Goal: Task Accomplishment & Management: Manage account settings

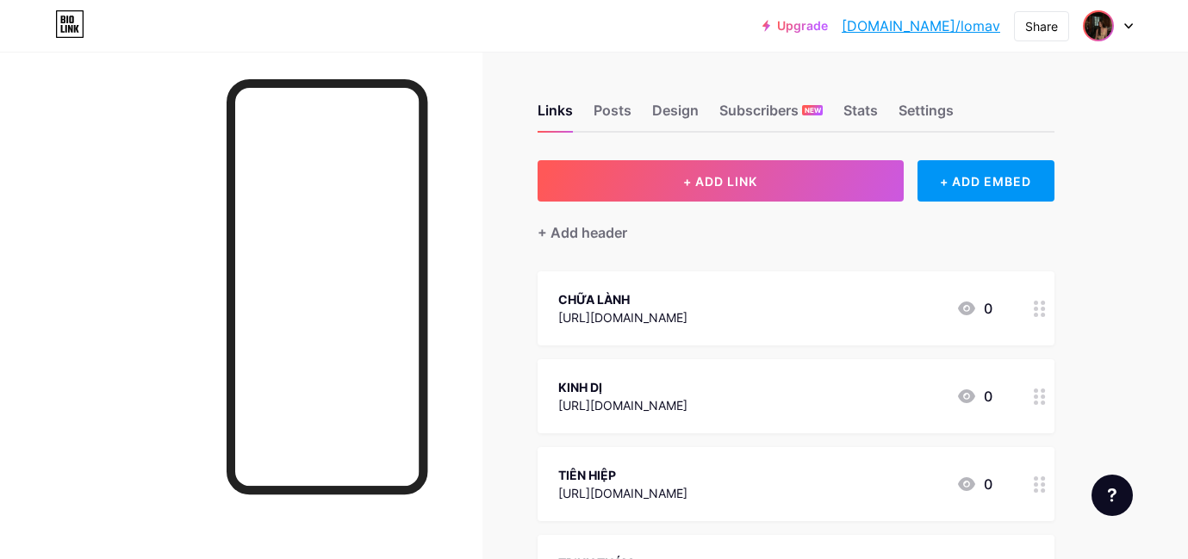
click at [1108, 34] on img at bounding box center [1099, 26] width 28 height 28
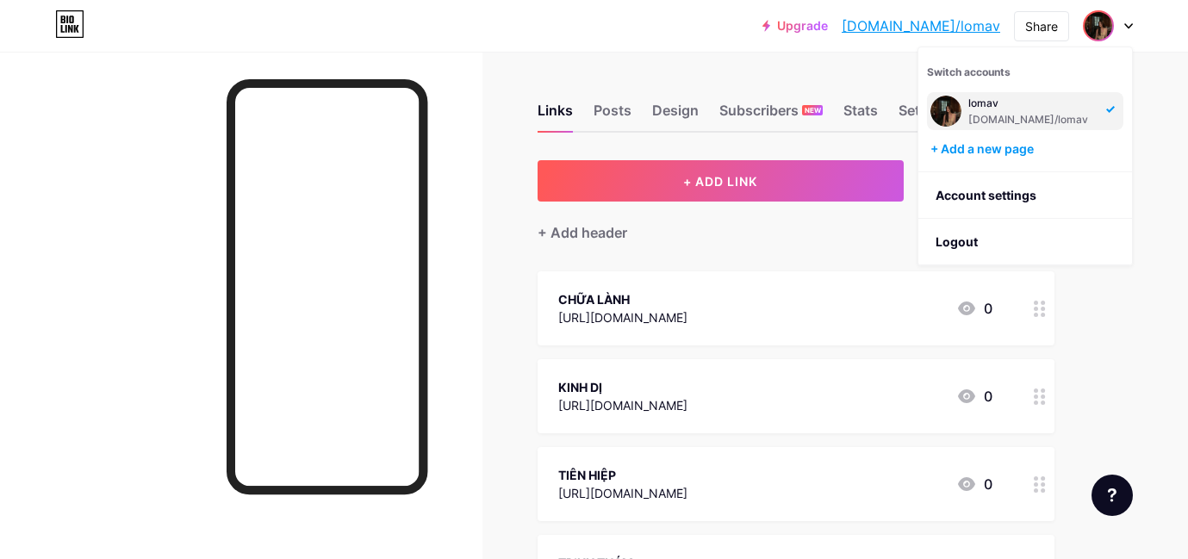
click at [667, 62] on div "Links Posts Design Subscribers NEW Stats Settings + ADD LINK + ADD EMBED + Add …" at bounding box center [563, 475] width 1127 height 846
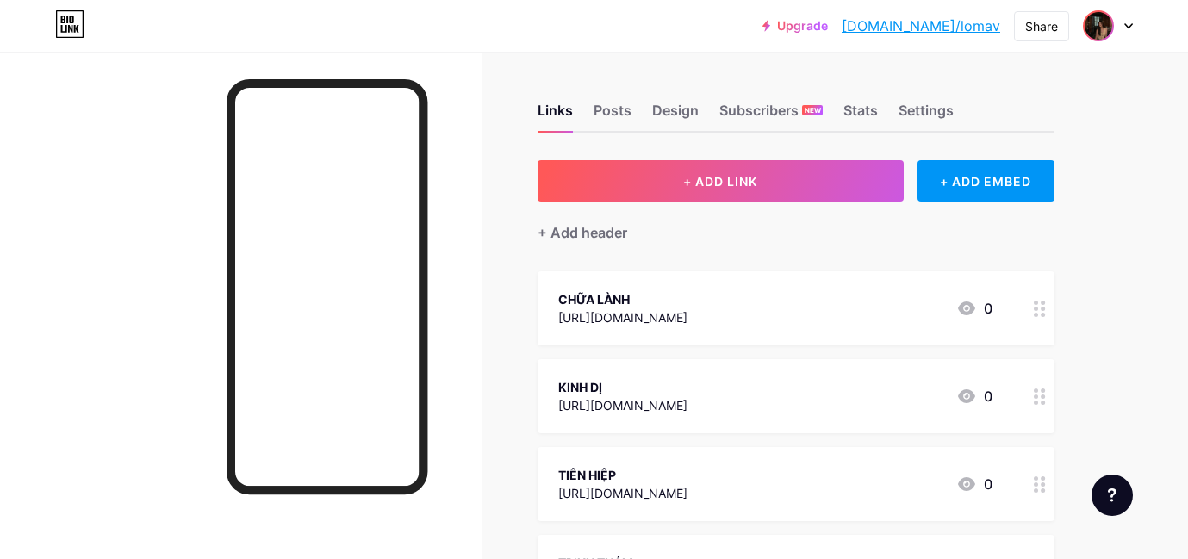
click at [1105, 28] on img at bounding box center [1099, 26] width 28 height 28
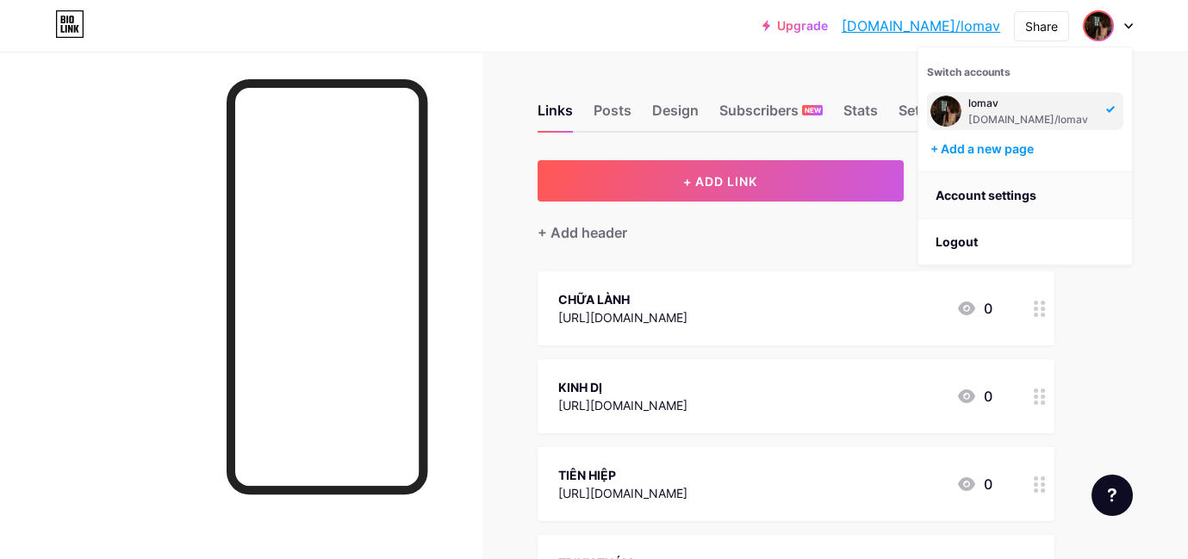
click at [981, 196] on link "Account settings" at bounding box center [1025, 195] width 214 height 47
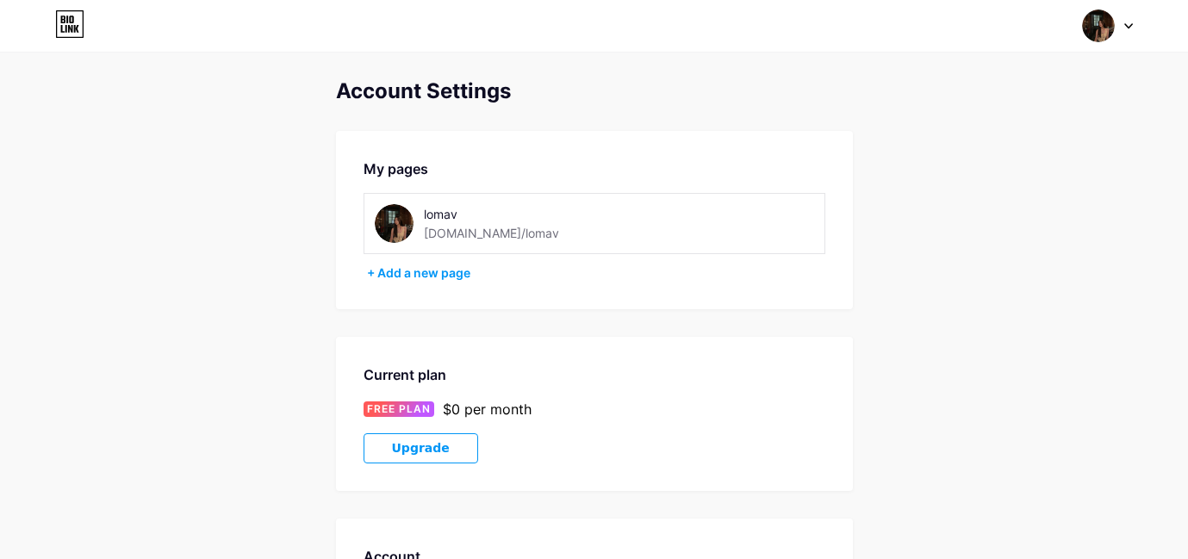
click at [407, 213] on img at bounding box center [394, 223] width 39 height 39
click at [396, 220] on img at bounding box center [394, 223] width 39 height 39
click at [397, 220] on img at bounding box center [394, 223] width 39 height 39
click at [431, 212] on div "lomav" at bounding box center [508, 214] width 169 height 18
click at [391, 217] on img at bounding box center [394, 223] width 39 height 39
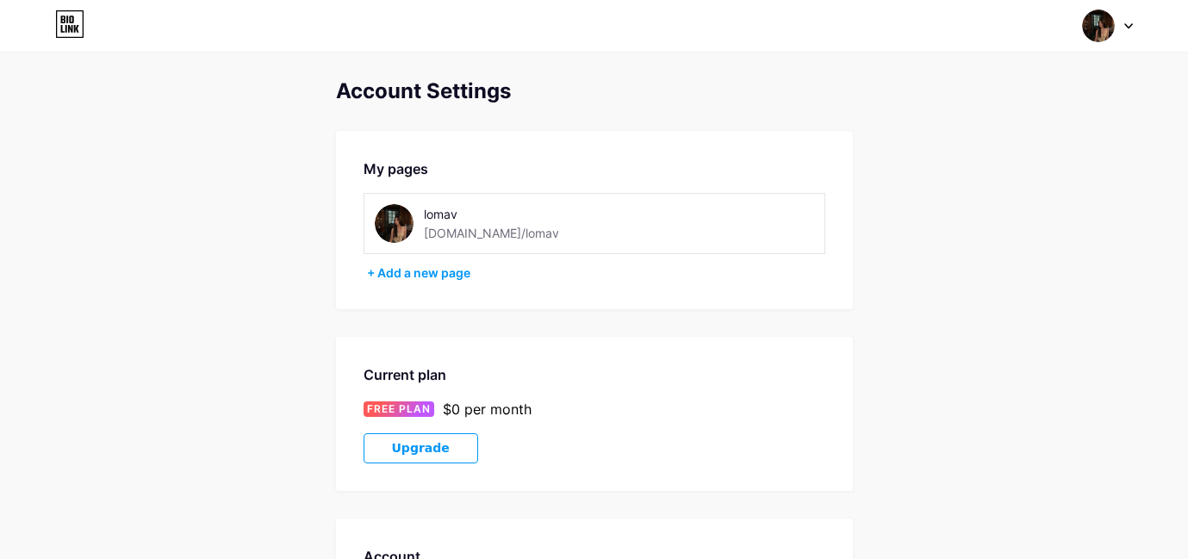
click at [391, 217] on img at bounding box center [394, 223] width 39 height 39
click at [1084, 22] on img at bounding box center [1098, 25] width 33 height 33
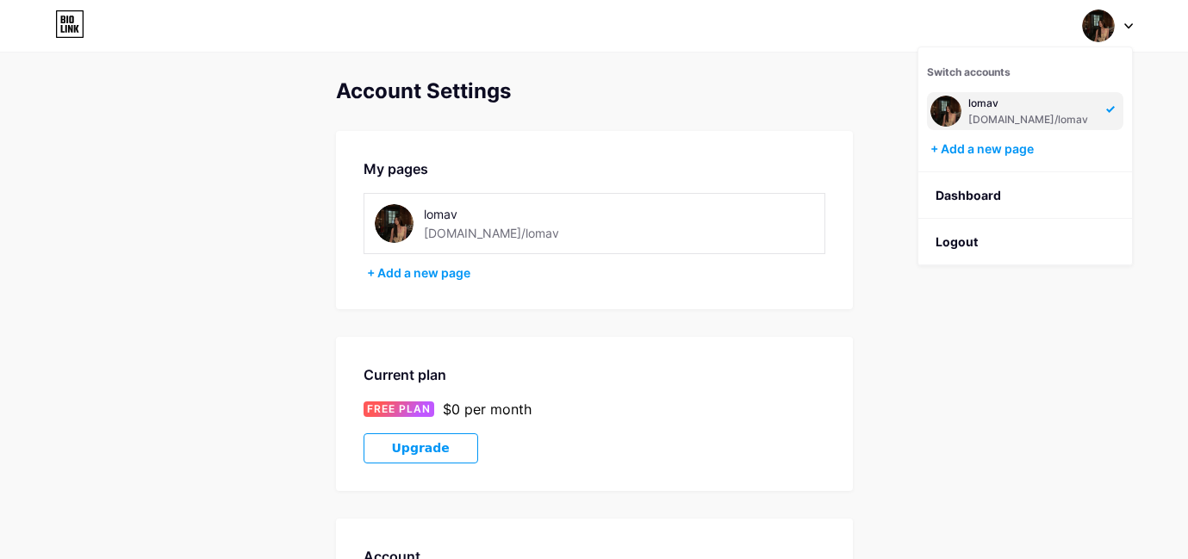
click at [951, 109] on img at bounding box center [946, 111] width 31 height 31
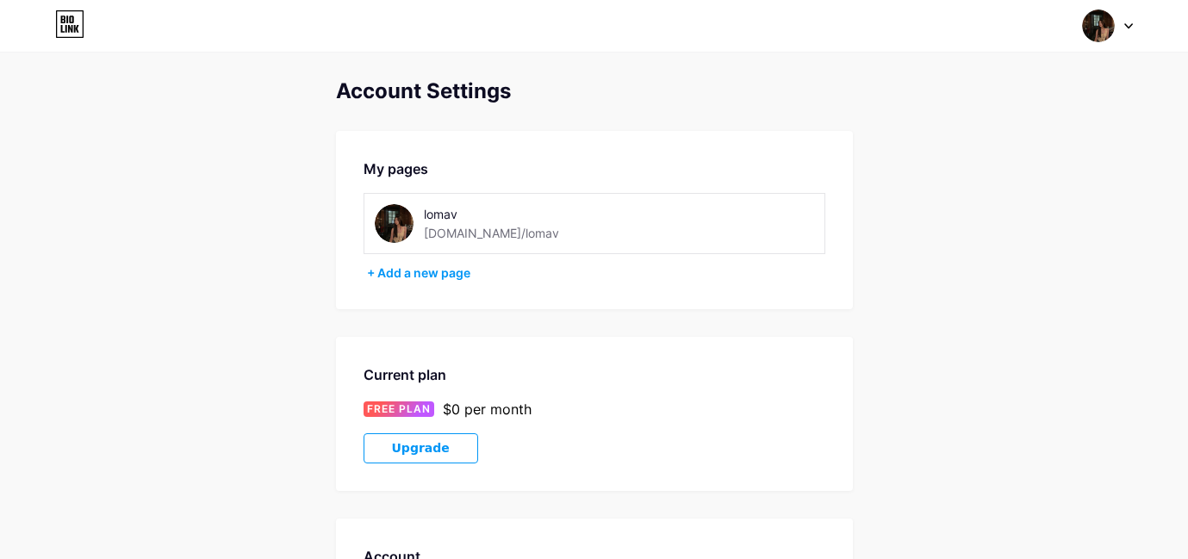
click at [65, 32] on icon at bounding box center [62, 29] width 3 height 8
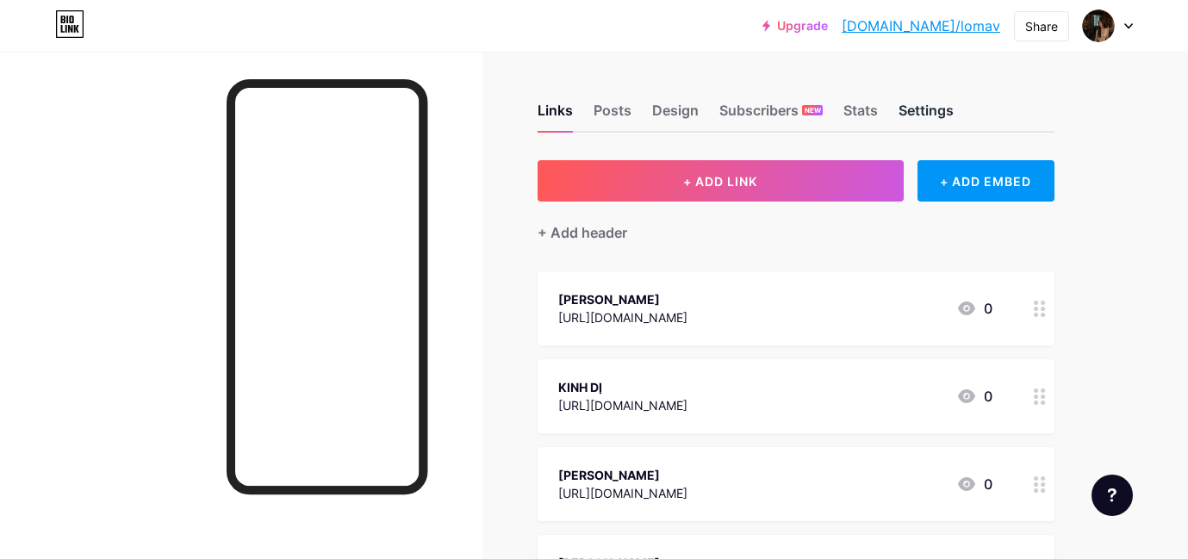
click at [938, 118] on div "Settings" at bounding box center [926, 115] width 55 height 31
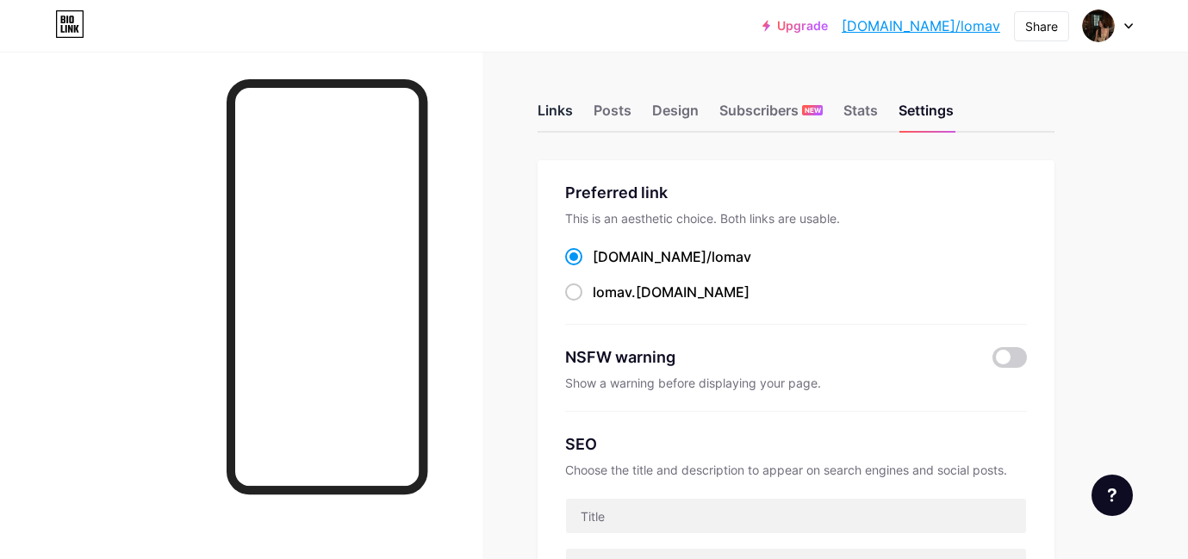
click at [548, 108] on div "Links" at bounding box center [555, 115] width 35 height 31
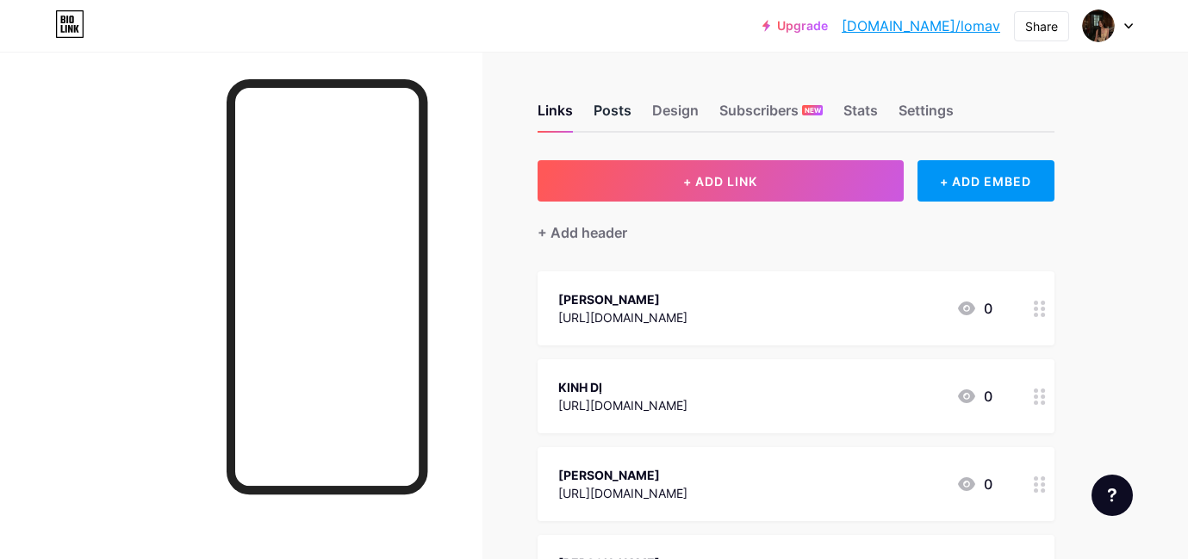
click at [620, 109] on div "Posts" at bounding box center [613, 115] width 38 height 31
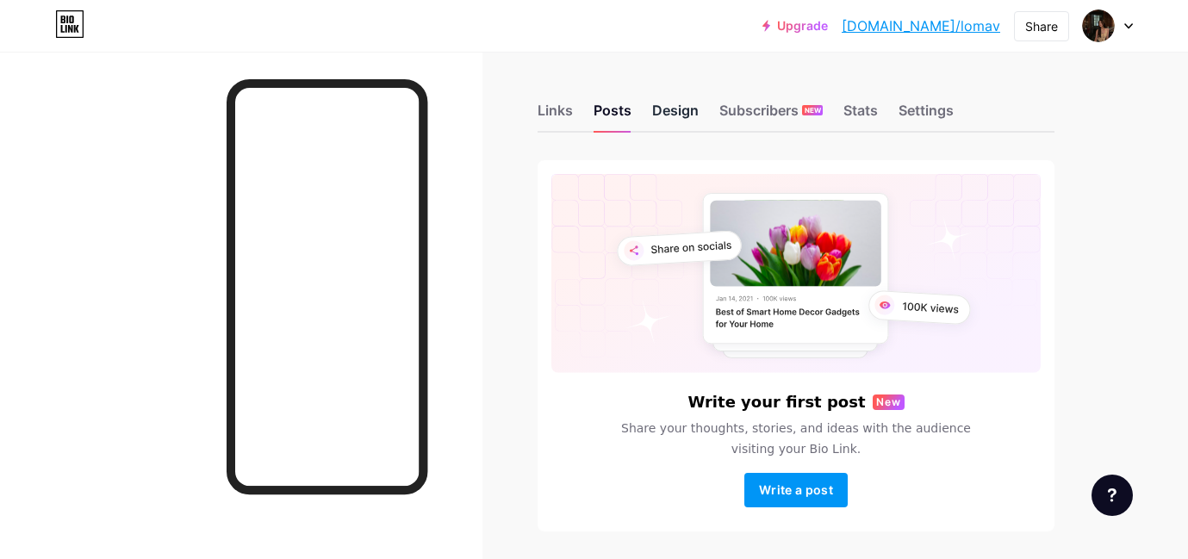
click at [682, 116] on div "Design" at bounding box center [675, 115] width 47 height 31
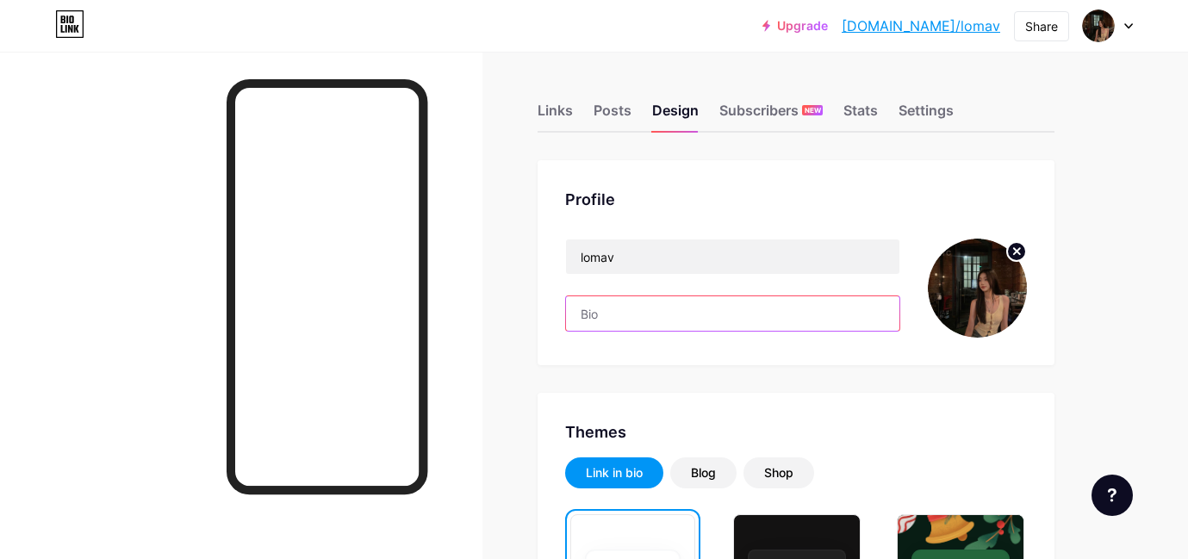
click at [622, 313] on input "text" at bounding box center [732, 313] width 333 height 34
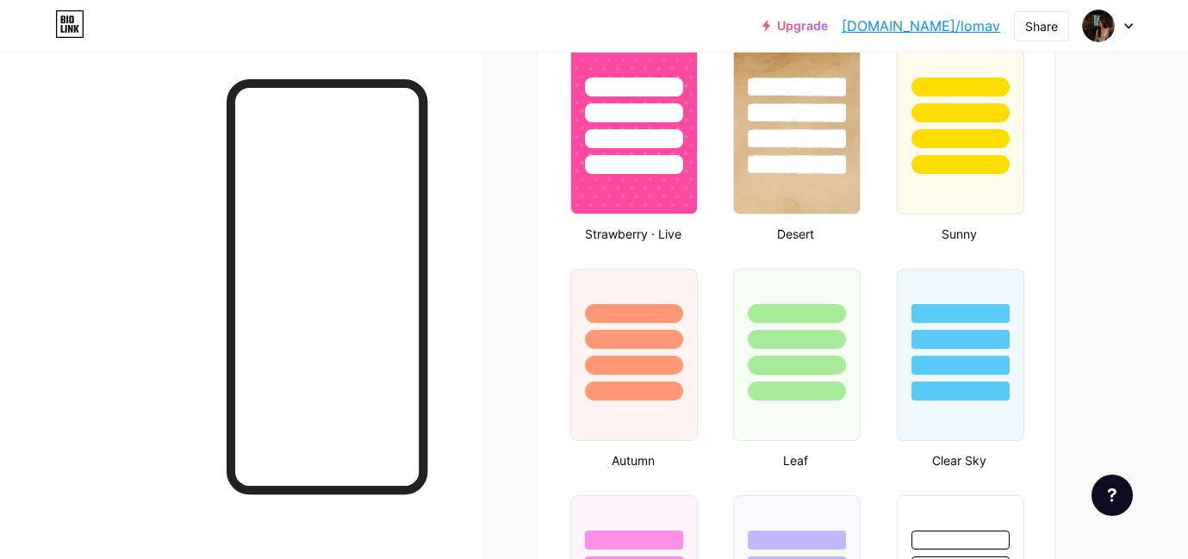
scroll to position [2368, 0]
